Goal: Communication & Community: Answer question/provide support

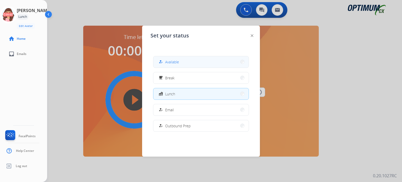
click at [180, 60] on button "how_to_reg Available" at bounding box center [200, 61] width 95 height 11
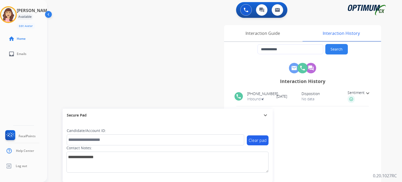
click at [48, 15] on img at bounding box center [49, 15] width 10 height 10
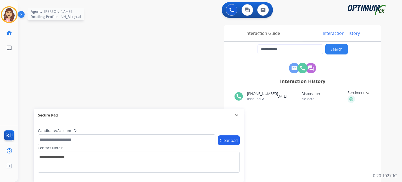
click at [10, 16] on img at bounding box center [9, 14] width 15 height 15
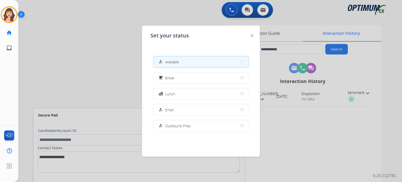
click at [90, 40] on div at bounding box center [201, 91] width 402 height 182
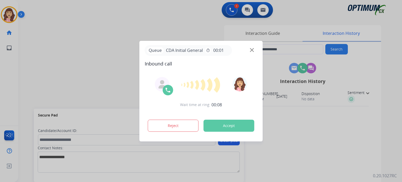
type input "**********"
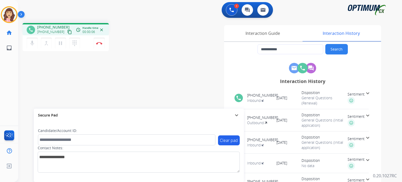
click at [67, 32] on mat-icon "content_copy" at bounding box center [69, 32] width 5 height 5
click at [33, 47] on button "mic Mute" at bounding box center [32, 43] width 11 height 11
click at [31, 44] on mat-icon "mic_off" at bounding box center [32, 43] width 6 height 6
click at [100, 42] on img at bounding box center [99, 43] width 6 height 3
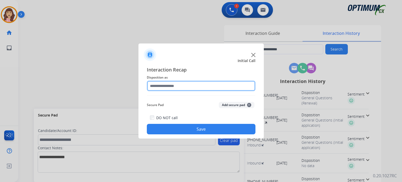
click at [182, 85] on input "text" at bounding box center [201, 86] width 109 height 10
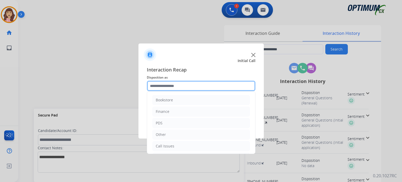
scroll to position [35, 0]
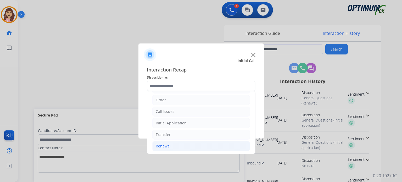
click at [171, 144] on li "Renewal" at bounding box center [201, 146] width 98 height 10
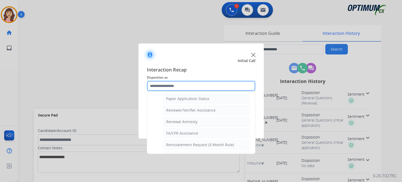
scroll to position [197, 0]
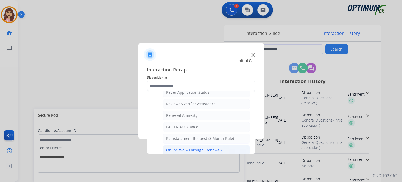
click at [190, 149] on div "Online Walk-Through (Renewal)" at bounding box center [193, 149] width 55 height 5
type input "**********"
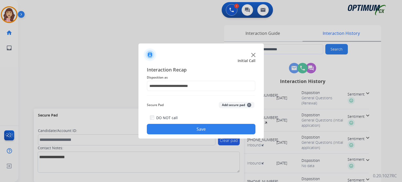
click at [199, 126] on button "Save" at bounding box center [201, 129] width 109 height 10
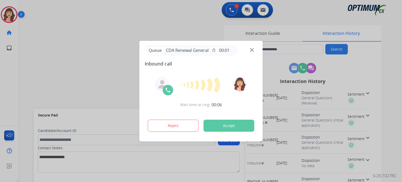
type input "**********"
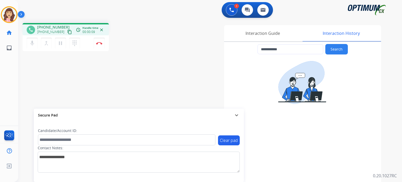
click at [67, 32] on mat-icon "content_copy" at bounding box center [69, 32] width 5 height 5
click at [97, 45] on button "Disconnect" at bounding box center [99, 43] width 11 height 11
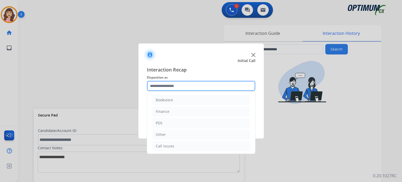
click at [176, 88] on input "text" at bounding box center [201, 86] width 109 height 10
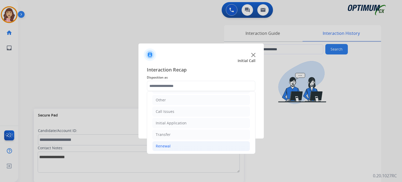
click at [172, 144] on li "Renewal" at bounding box center [201, 146] width 98 height 10
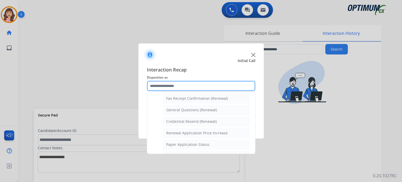
scroll to position [145, 0]
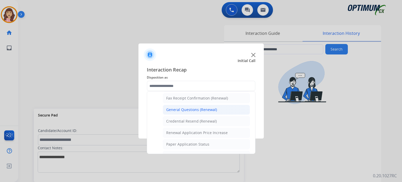
click at [205, 109] on div "General Questions (Renewal)" at bounding box center [191, 109] width 51 height 5
type input "**********"
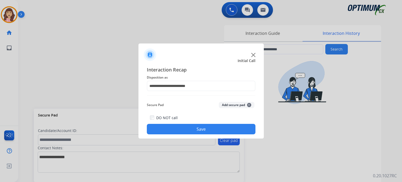
click at [201, 127] on button "Save" at bounding box center [201, 129] width 109 height 10
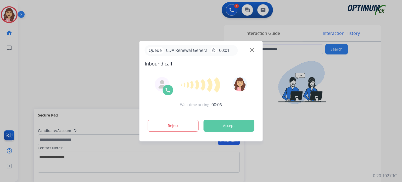
type input "**********"
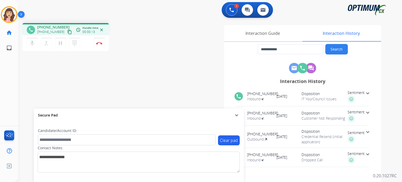
click at [67, 31] on mat-icon "content_copy" at bounding box center [69, 32] width 5 height 5
click at [99, 44] on button "Disconnect" at bounding box center [99, 43] width 11 height 11
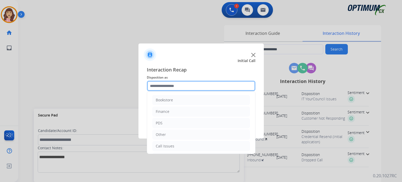
click at [196, 84] on input "text" at bounding box center [201, 86] width 109 height 10
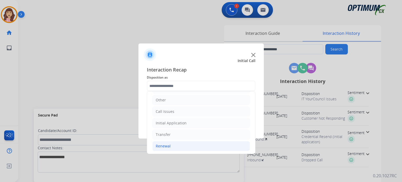
click at [171, 143] on li "Renewal" at bounding box center [201, 146] width 98 height 10
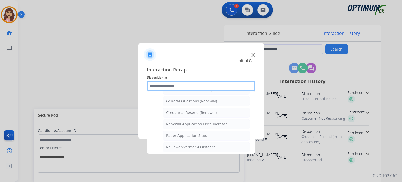
scroll to position [148, 0]
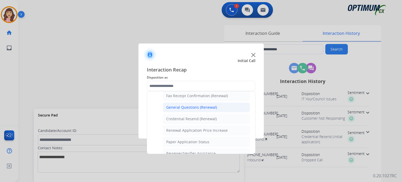
click at [209, 105] on div "General Questions (Renewal)" at bounding box center [191, 107] width 51 height 5
type input "**********"
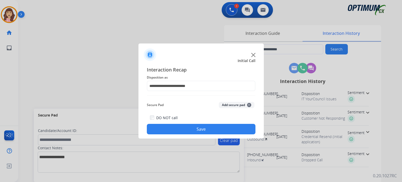
click at [200, 126] on button "Save" at bounding box center [201, 129] width 109 height 10
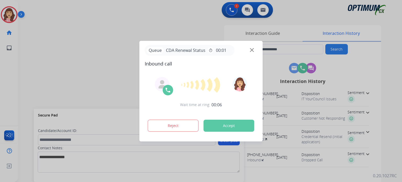
type input "**********"
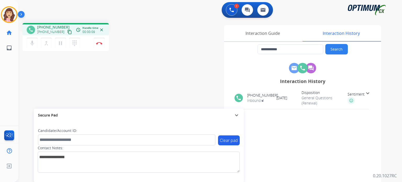
click at [67, 33] on mat-icon "content_copy" at bounding box center [69, 32] width 5 height 5
click at [87, 85] on div "**********" at bounding box center [203, 128] width 371 height 218
click at [98, 44] on img at bounding box center [99, 43] width 6 height 3
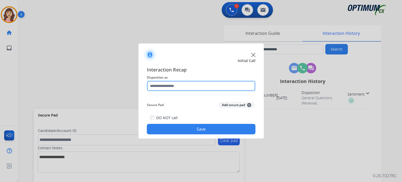
click at [188, 84] on input "text" at bounding box center [201, 86] width 109 height 10
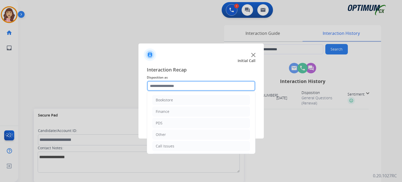
scroll to position [35, 0]
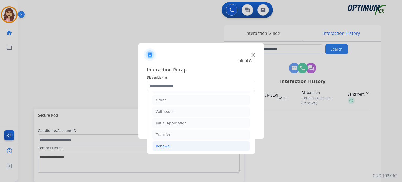
click at [172, 144] on li "Renewal" at bounding box center [201, 146] width 98 height 10
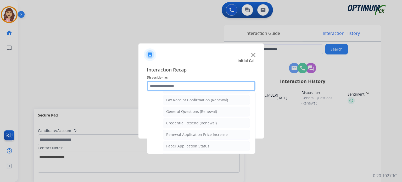
scroll to position [139, 0]
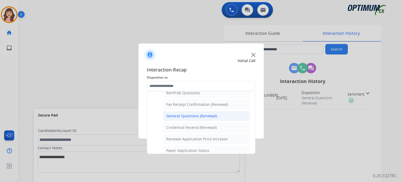
click at [195, 117] on li "General Questions (Renewal)" at bounding box center [206, 116] width 87 height 10
type input "**********"
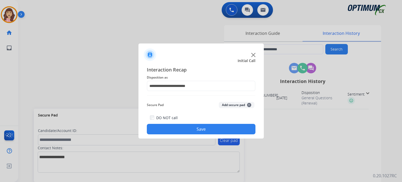
click at [198, 132] on button "Save" at bounding box center [201, 129] width 109 height 10
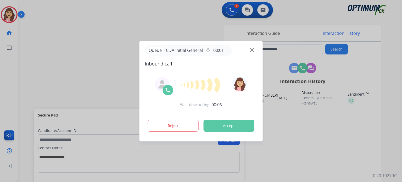
type input "**********"
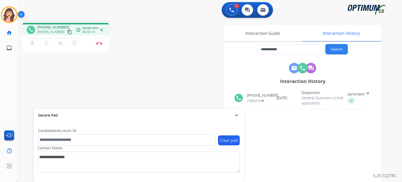
click at [67, 31] on mat-icon "content_copy" at bounding box center [69, 32] width 5 height 5
click at [99, 44] on img at bounding box center [99, 43] width 6 height 3
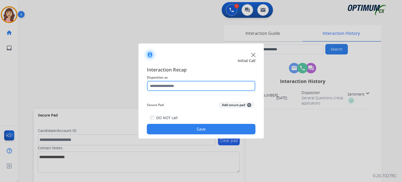
click at [174, 83] on input "text" at bounding box center [201, 86] width 109 height 10
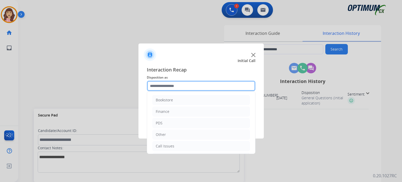
scroll to position [35, 0]
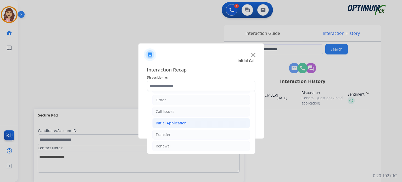
click at [179, 123] on div "Initial Application" at bounding box center [171, 122] width 31 height 5
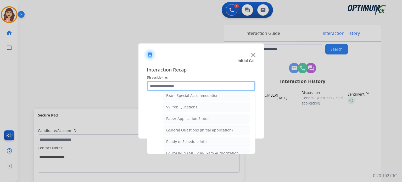
scroll to position [276, 0]
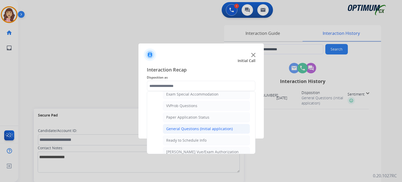
click at [193, 126] on div "General Questions (Initial application)" at bounding box center [199, 128] width 66 height 5
type input "**********"
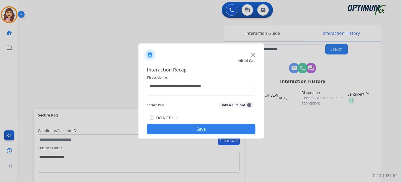
click at [192, 125] on button "Save" at bounding box center [201, 129] width 109 height 10
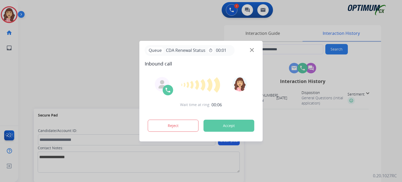
type input "**********"
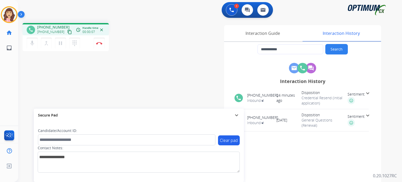
click at [67, 31] on mat-icon "content_copy" at bounding box center [69, 32] width 5 height 5
click at [60, 43] on mat-icon "pause" at bounding box center [60, 43] width 6 height 6
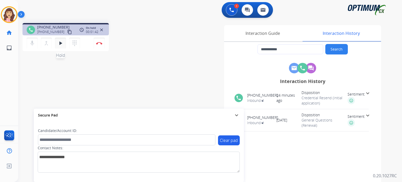
click at [62, 41] on mat-icon "play_arrow" at bounding box center [60, 43] width 6 height 6
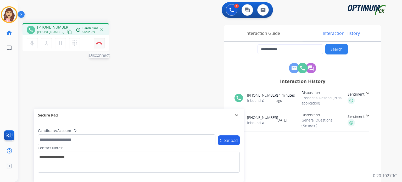
click at [99, 43] on img at bounding box center [99, 43] width 6 height 3
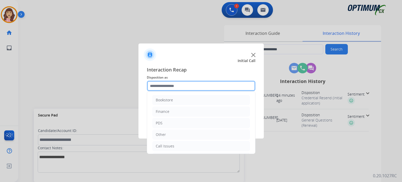
click at [189, 84] on input "text" at bounding box center [201, 86] width 109 height 10
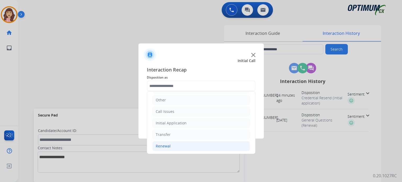
click at [172, 144] on li "Renewal" at bounding box center [201, 146] width 98 height 10
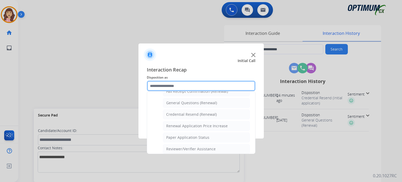
scroll to position [141, 0]
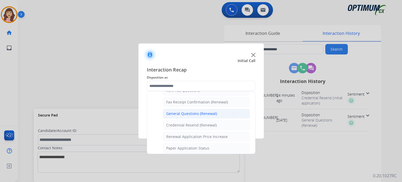
click at [193, 112] on div "General Questions (Renewal)" at bounding box center [191, 113] width 51 height 5
type input "**********"
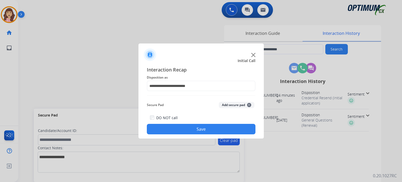
click at [189, 130] on button "Save" at bounding box center [201, 129] width 109 height 10
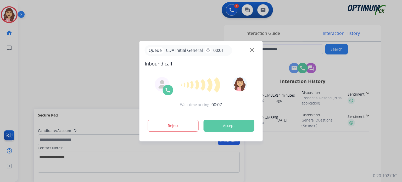
type input "**********"
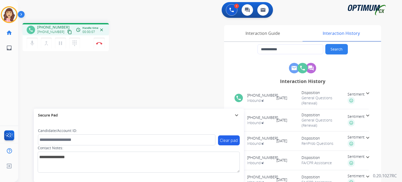
click at [67, 31] on mat-icon "content_copy" at bounding box center [69, 32] width 5 height 5
click at [100, 44] on img at bounding box center [99, 43] width 6 height 3
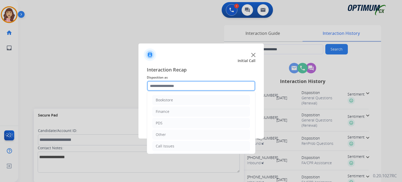
click at [181, 85] on input "text" at bounding box center [201, 86] width 109 height 10
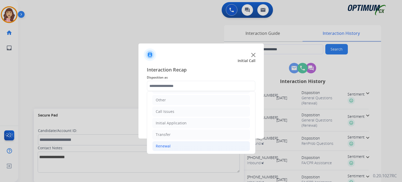
click at [171, 145] on li "Renewal" at bounding box center [201, 146] width 98 height 10
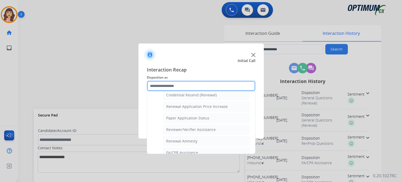
scroll to position [169, 0]
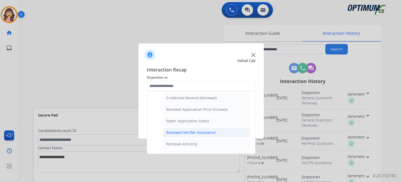
click at [210, 130] on div "Reviewer/Verifier Assistance" at bounding box center [190, 132] width 49 height 5
type input "**********"
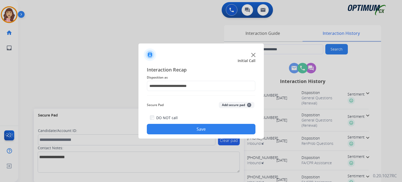
click at [197, 130] on button "Save" at bounding box center [201, 129] width 109 height 10
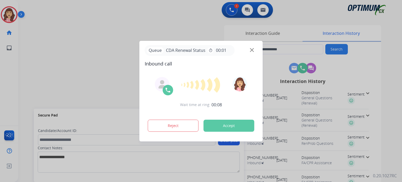
type input "**********"
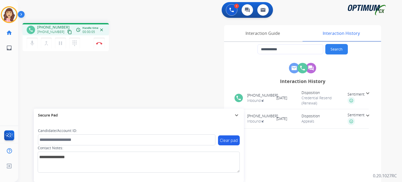
click at [67, 33] on mat-icon "content_copy" at bounding box center [69, 32] width 5 height 5
click at [96, 96] on div "**********" at bounding box center [203, 128] width 371 height 218
click at [101, 45] on button "Disconnect" at bounding box center [99, 43] width 11 height 11
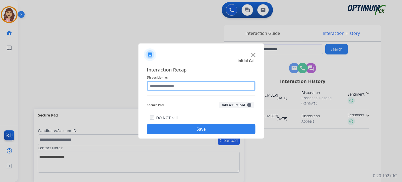
click at [184, 87] on input "text" at bounding box center [201, 86] width 109 height 10
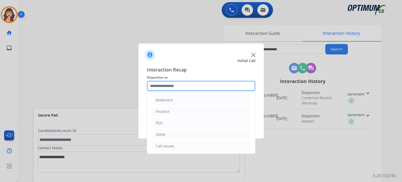
scroll to position [35, 0]
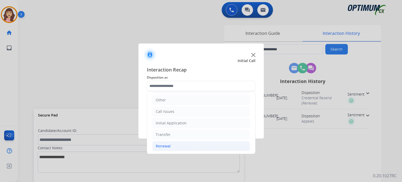
click at [169, 143] on div "Renewal" at bounding box center [163, 145] width 15 height 5
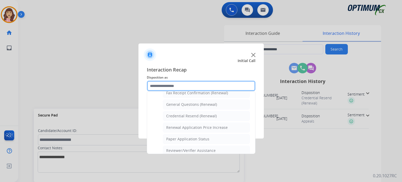
scroll to position [148, 0]
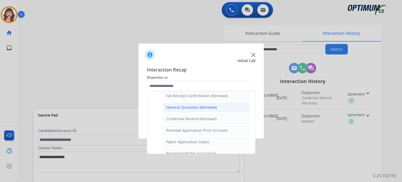
click at [206, 105] on div "General Questions (Renewal)" at bounding box center [191, 107] width 51 height 5
type input "**********"
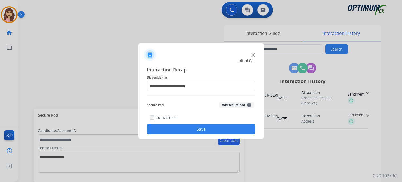
click at [194, 128] on button "Save" at bounding box center [201, 129] width 109 height 10
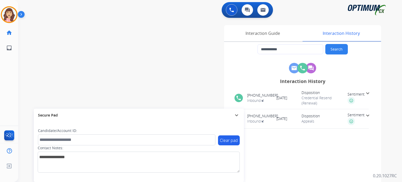
click at [97, 66] on div "**********" at bounding box center [203, 128] width 371 height 218
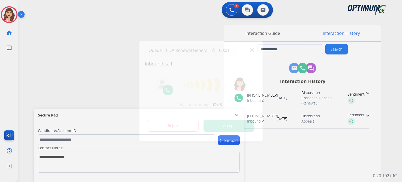
type input "**********"
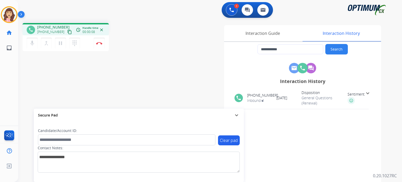
click at [67, 31] on mat-icon "content_copy" at bounding box center [69, 32] width 5 height 5
click at [35, 40] on button "mic Mute" at bounding box center [32, 43] width 11 height 11
click at [35, 40] on button "mic_off Mute" at bounding box center [32, 43] width 11 height 11
click at [111, 82] on div "**********" at bounding box center [203, 128] width 371 height 218
click at [99, 43] on img at bounding box center [99, 43] width 6 height 3
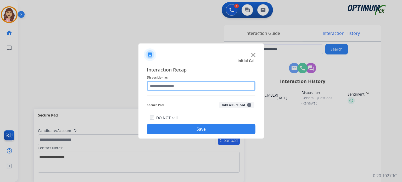
click at [172, 86] on input "text" at bounding box center [201, 86] width 109 height 10
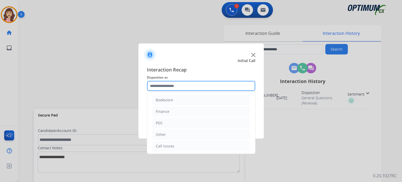
scroll to position [35, 0]
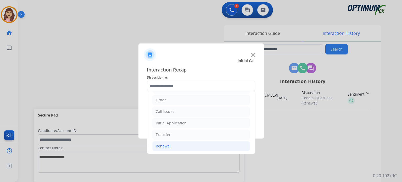
click at [165, 145] on div "Renewal" at bounding box center [163, 145] width 15 height 5
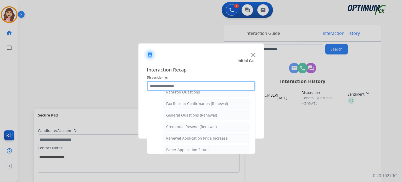
scroll to position [137, 0]
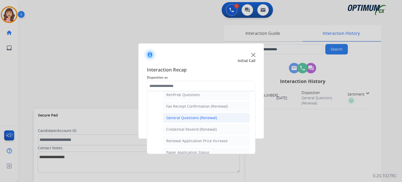
click at [188, 117] on div "General Questions (Renewal)" at bounding box center [191, 117] width 51 height 5
type input "**********"
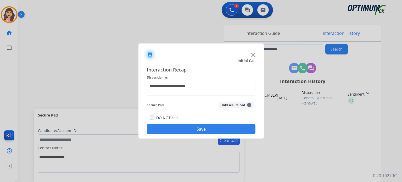
click at [204, 127] on button "Save" at bounding box center [201, 129] width 109 height 10
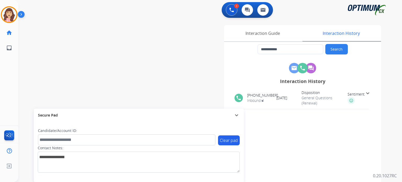
click at [81, 26] on div "**********" at bounding box center [203, 128] width 371 height 218
click at [13, 14] on img at bounding box center [9, 14] width 15 height 15
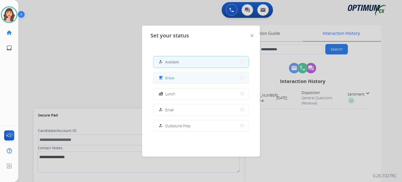
click at [179, 80] on button "free_breakfast Break" at bounding box center [200, 77] width 95 height 11
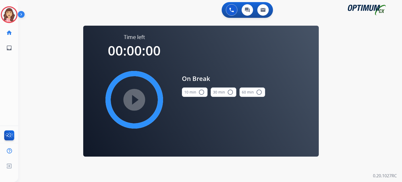
click at [199, 93] on mat-icon "radio_button_unchecked" at bounding box center [201, 92] width 6 height 6
click at [133, 99] on mat-icon "play_circle_filled" at bounding box center [134, 100] width 6 height 6
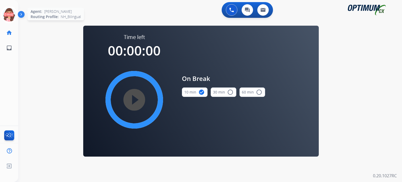
click at [6, 12] on icon at bounding box center [9, 14] width 17 height 17
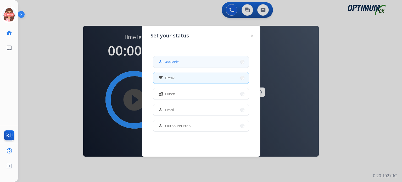
click at [171, 63] on span "Available" at bounding box center [172, 61] width 14 height 5
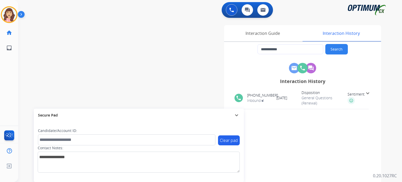
scroll to position [0, 0]
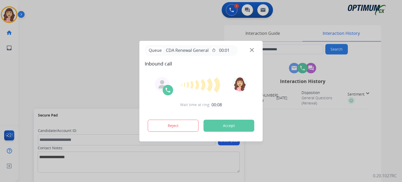
type input "**********"
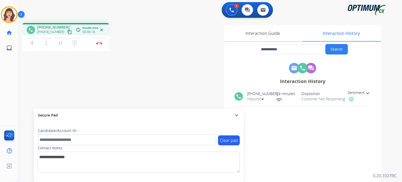
click at [67, 31] on mat-icon "content_copy" at bounding box center [69, 32] width 5 height 5
click at [99, 43] on img at bounding box center [99, 43] width 6 height 3
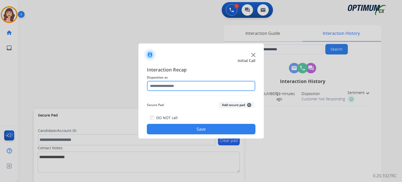
click at [181, 90] on input "text" at bounding box center [201, 86] width 109 height 10
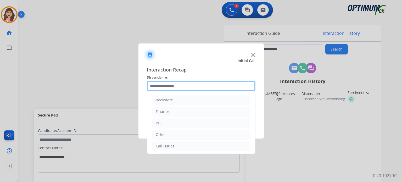
scroll to position [35, 0]
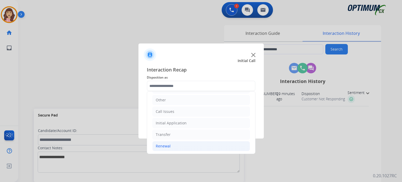
click at [172, 143] on li "Renewal" at bounding box center [201, 146] width 98 height 10
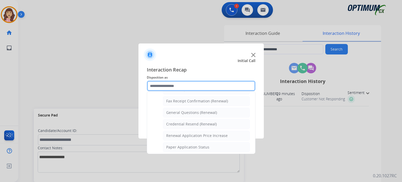
scroll to position [140, 0]
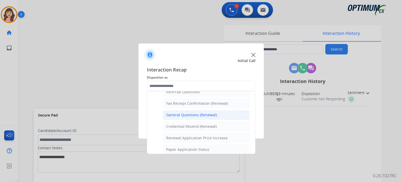
click at [190, 112] on div "General Questions (Renewal)" at bounding box center [191, 114] width 51 height 5
type input "**********"
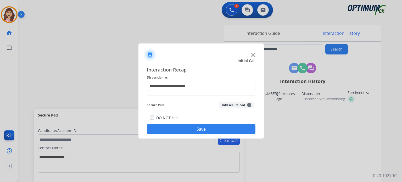
click at [197, 130] on button "Save" at bounding box center [201, 129] width 109 height 10
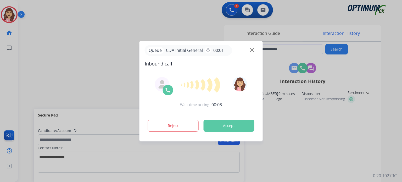
type input "**********"
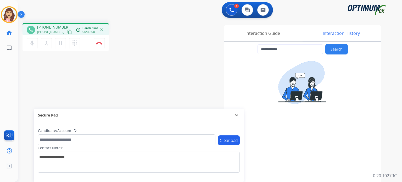
click at [67, 32] on mat-icon "content_copy" at bounding box center [69, 32] width 5 height 5
click at [60, 42] on mat-icon "pause" at bounding box center [60, 43] width 6 height 6
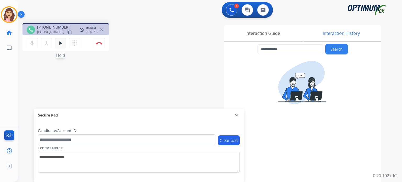
click at [60, 46] on mat-icon "play_arrow" at bounding box center [60, 43] width 6 height 6
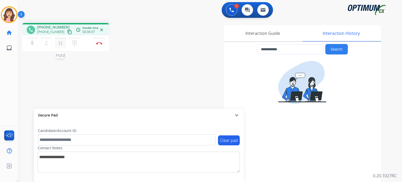
click at [62, 45] on mat-icon "pause" at bounding box center [60, 43] width 6 height 6
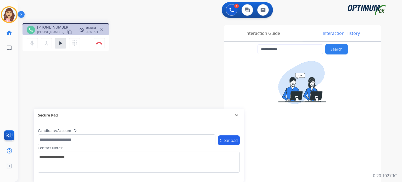
click at [0, 182] on div at bounding box center [0, 182] width 0 height 0
click at [63, 44] on mat-icon "play_arrow" at bounding box center [60, 43] width 6 height 6
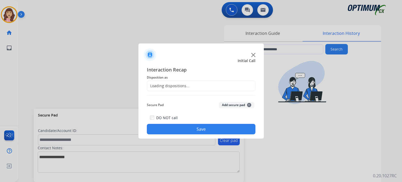
click at [99, 44] on div at bounding box center [201, 91] width 402 height 182
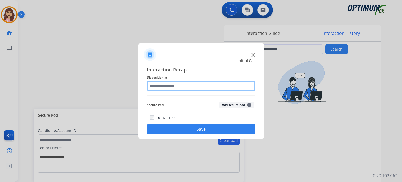
click at [171, 85] on input "text" at bounding box center [201, 86] width 109 height 10
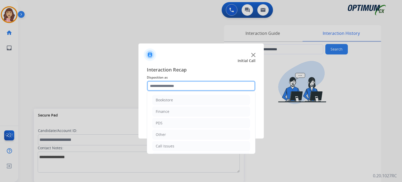
scroll to position [35, 0]
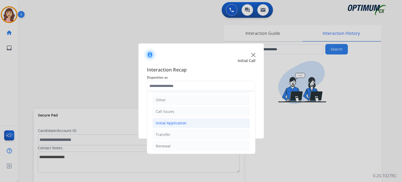
click at [181, 122] on div "Initial Application" at bounding box center [171, 122] width 31 height 5
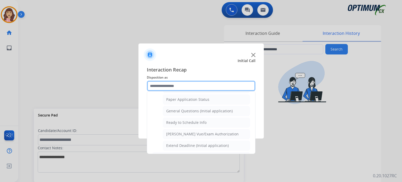
scroll to position [304, 0]
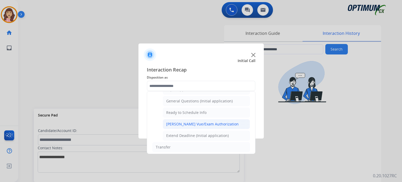
click at [198, 121] on div "[PERSON_NAME] Vue/Exam Authorization" at bounding box center [202, 123] width 72 height 5
type input "**********"
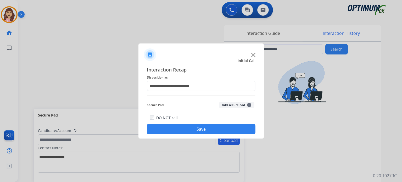
click at [199, 127] on button "Save" at bounding box center [201, 129] width 109 height 10
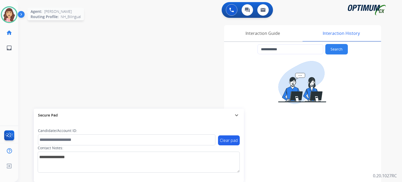
click at [11, 16] on img at bounding box center [9, 14] width 15 height 15
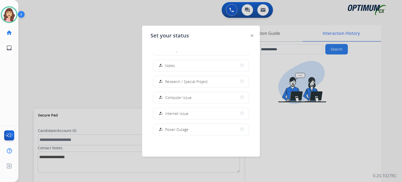
scroll to position [130, 0]
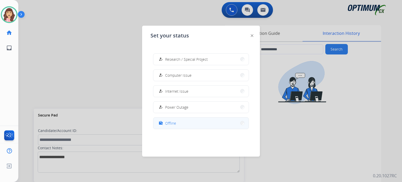
click at [197, 124] on button "work_off Offline" at bounding box center [200, 122] width 95 height 11
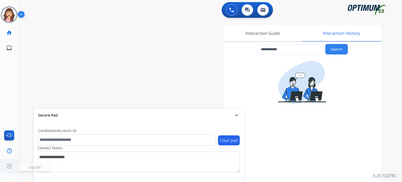
click at [8, 168] on img at bounding box center [8, 166] width 9 height 10
